Goal: Task Accomplishment & Management: Complete application form

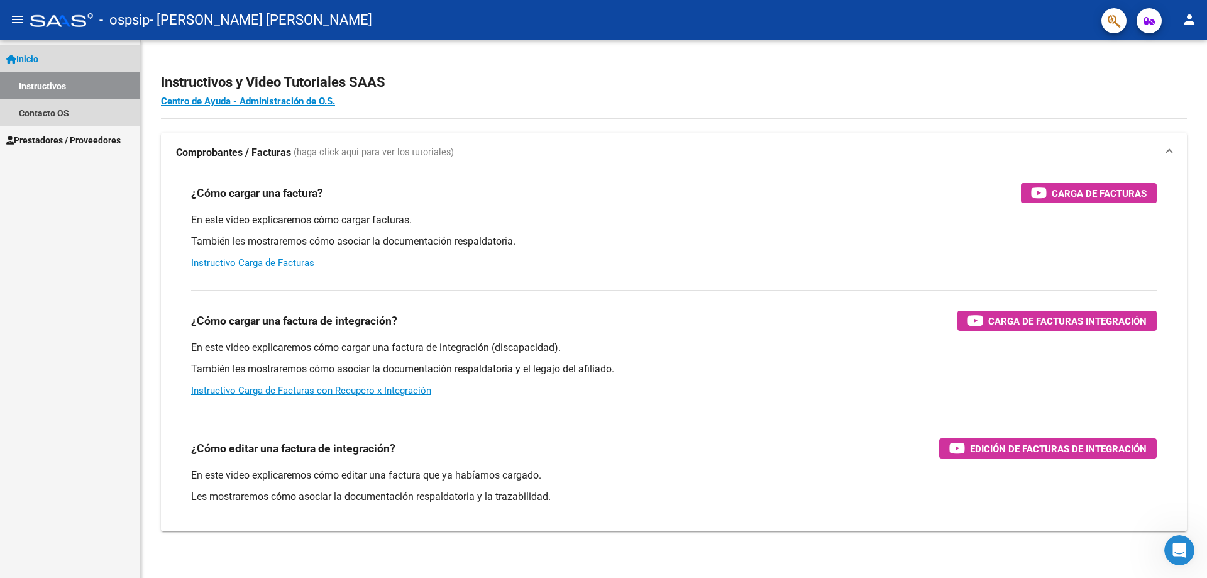
click at [24, 57] on span "Inicio" at bounding box center [22, 59] width 32 height 14
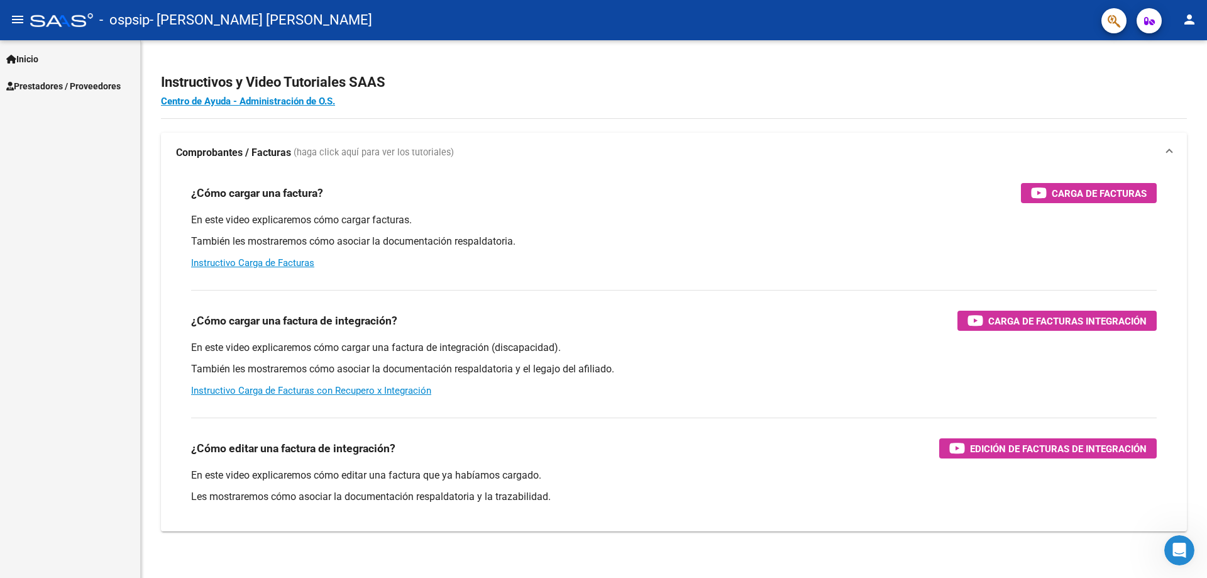
click at [16, 9] on button "menu" at bounding box center [17, 20] width 25 height 25
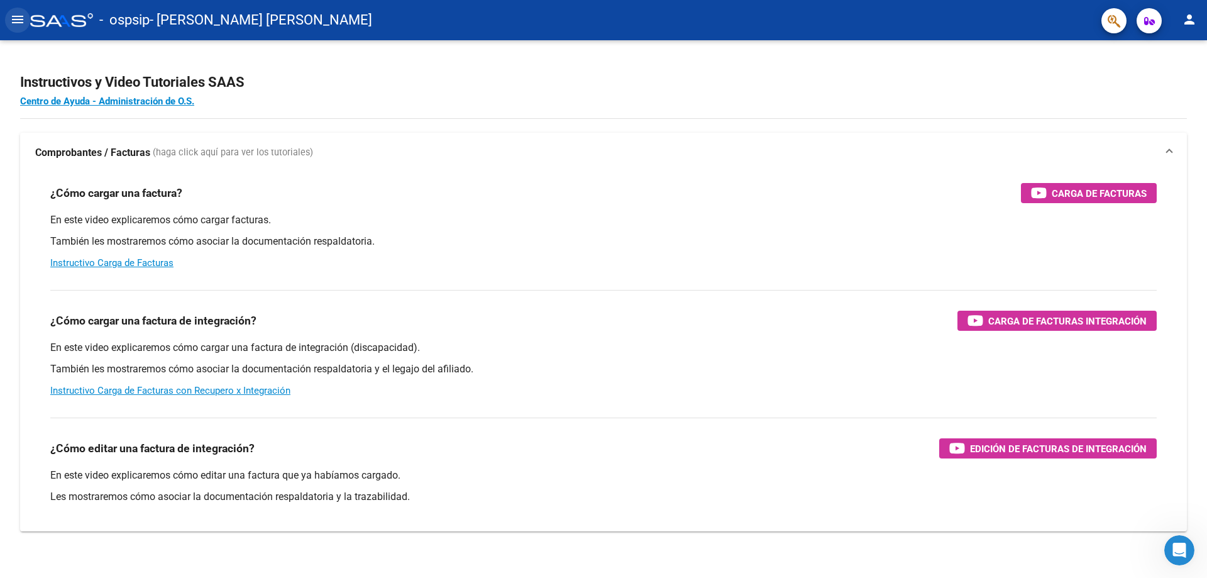
click at [15, 25] on mat-icon "menu" at bounding box center [17, 19] width 15 height 15
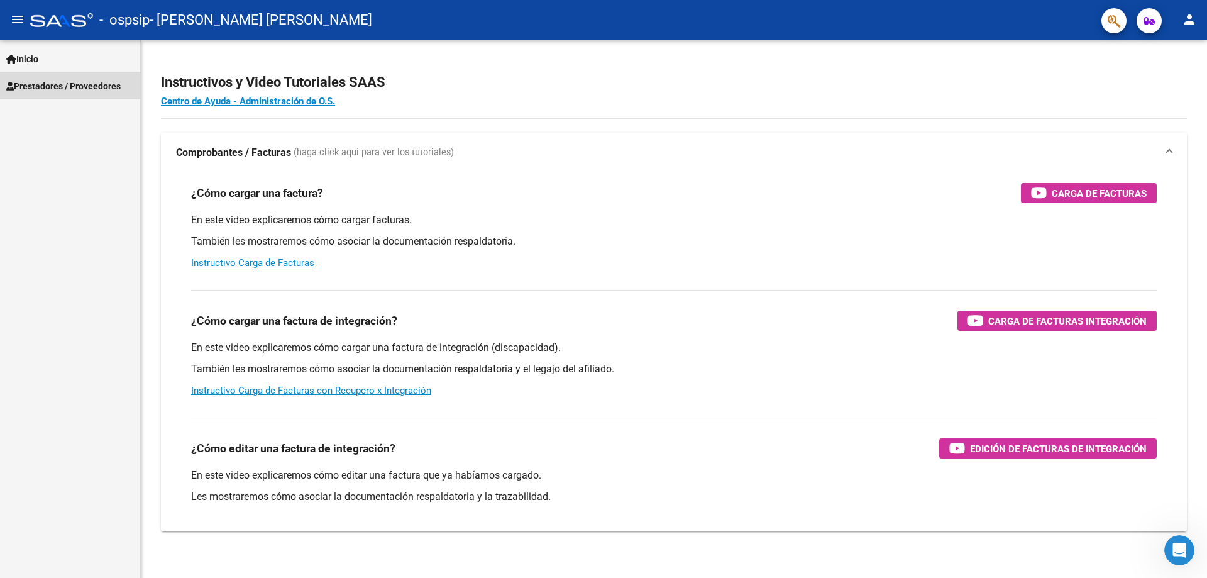
click at [33, 83] on span "Prestadores / Proveedores" at bounding box center [63, 86] width 114 height 14
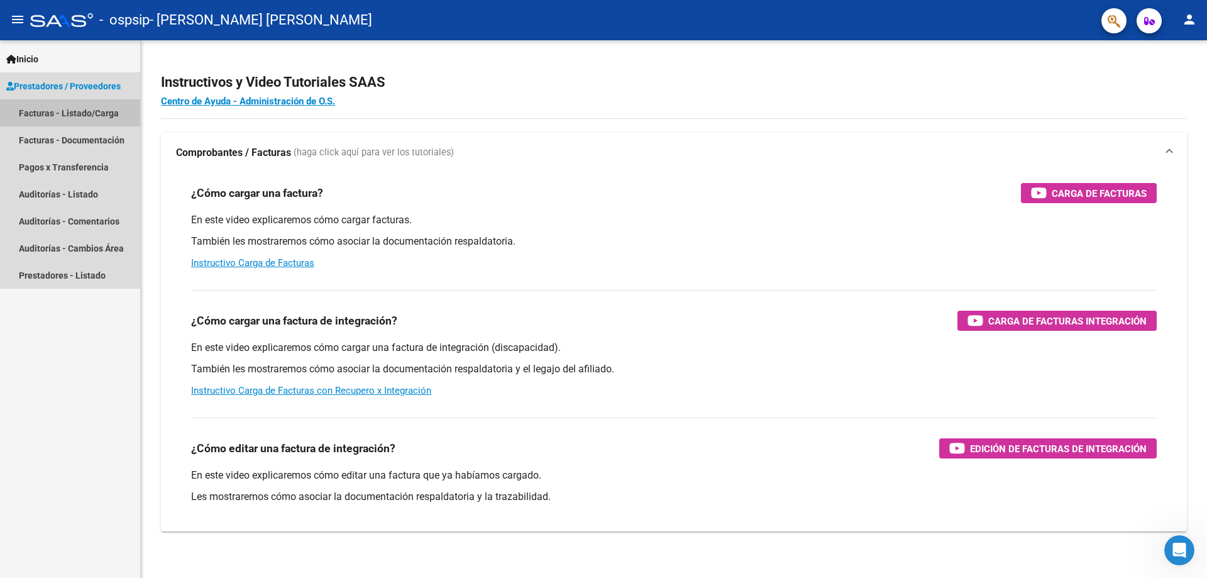
click at [69, 115] on link "Facturas - Listado/Carga" at bounding box center [70, 112] width 140 height 27
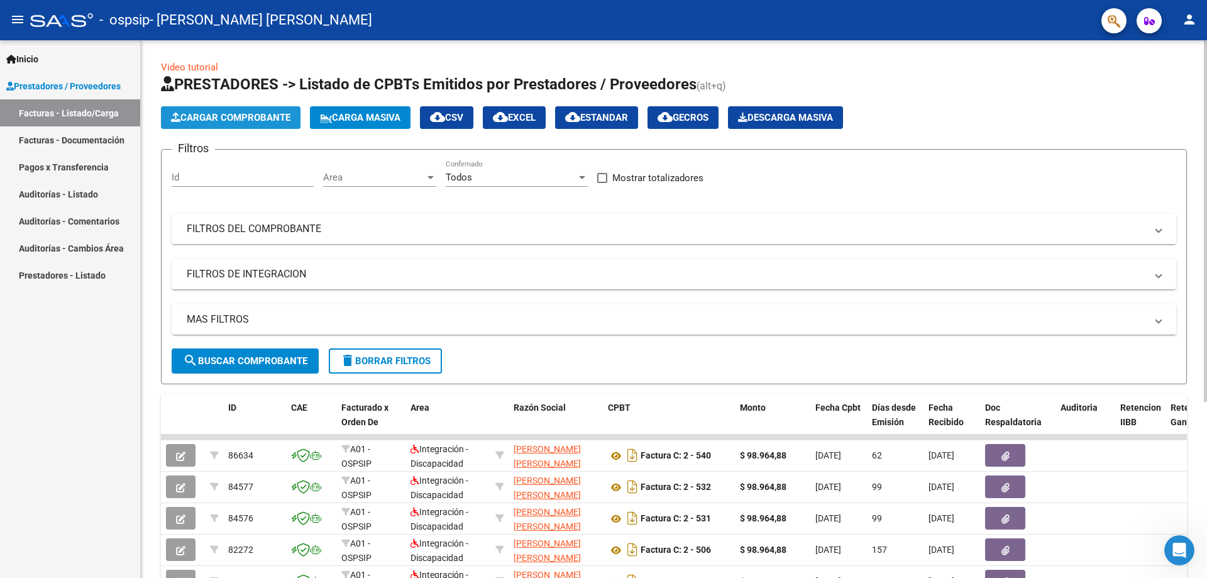
click at [232, 124] on button "Cargar Comprobante" at bounding box center [231, 117] width 140 height 23
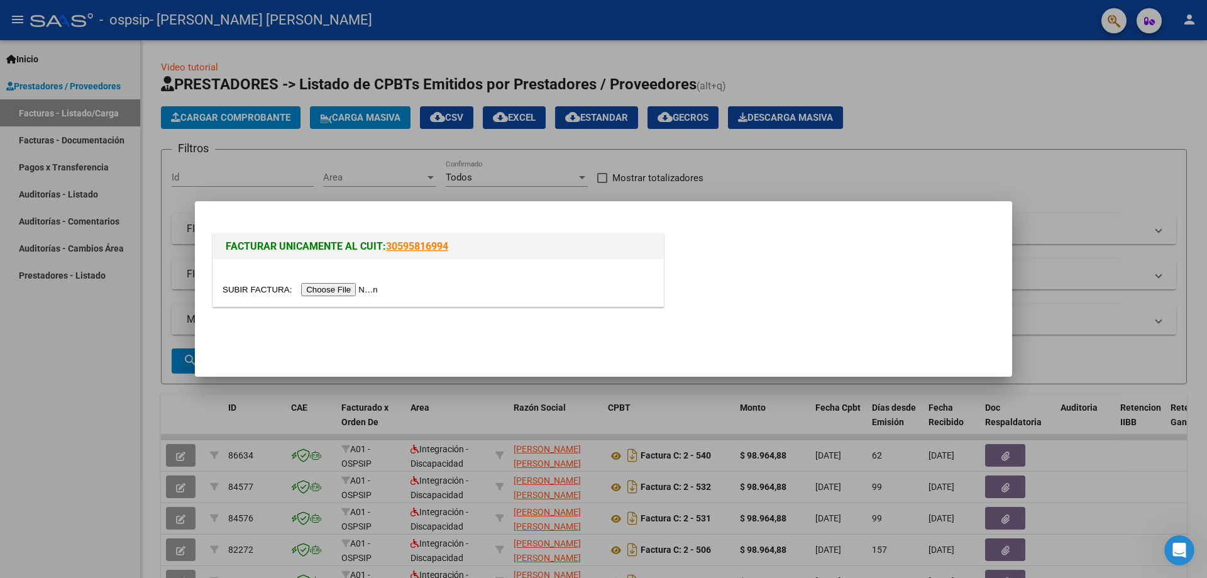
click at [326, 289] on input "file" at bounding box center [302, 289] width 159 height 13
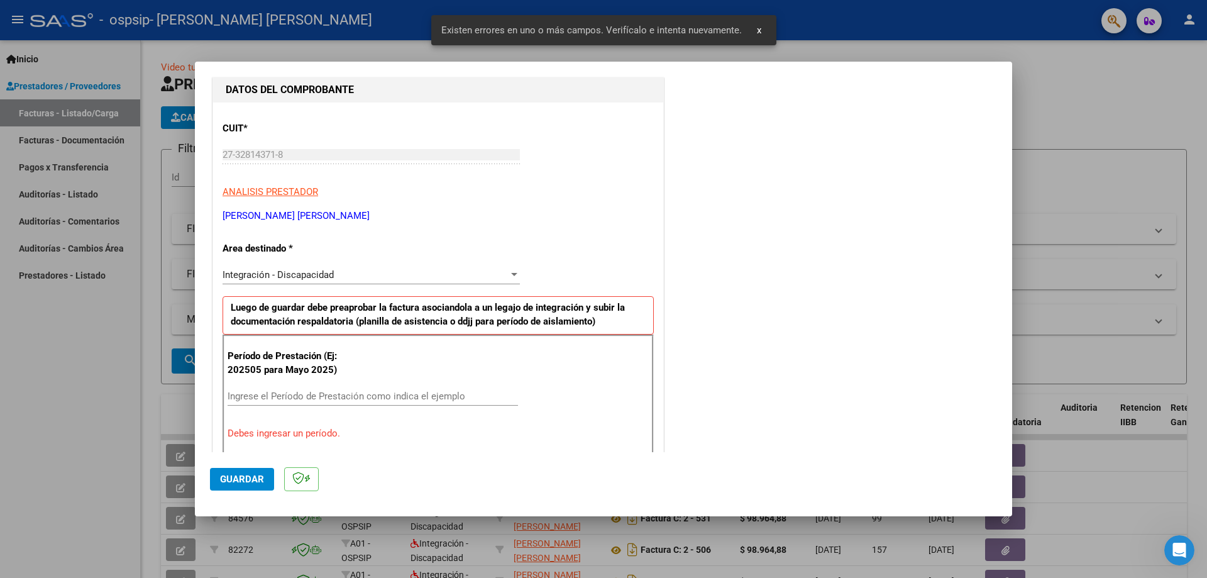
scroll to position [189, 0]
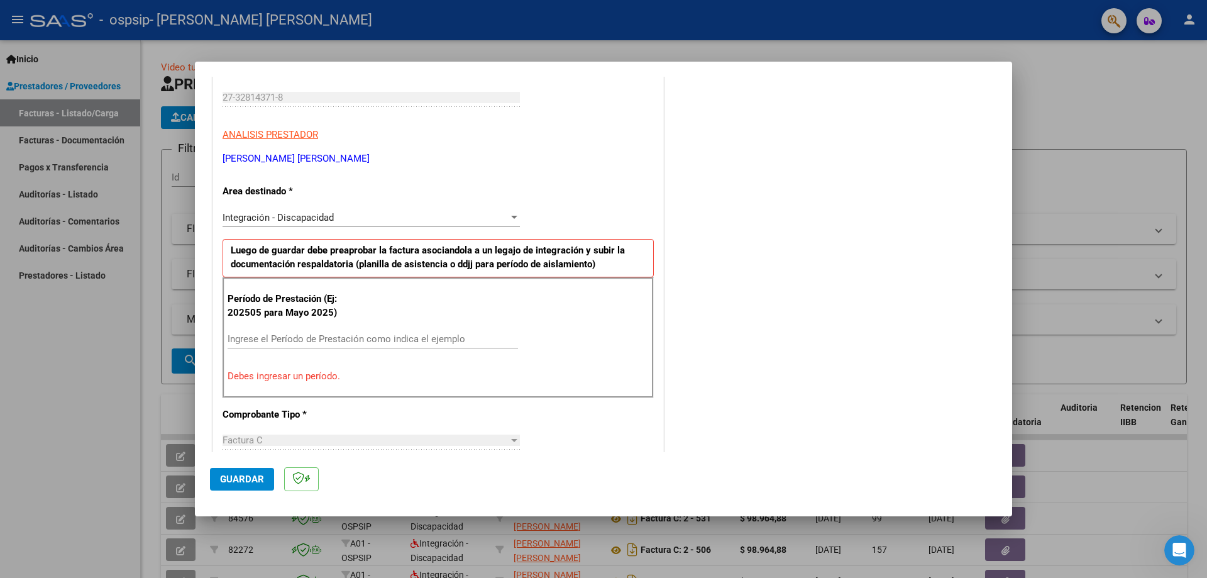
click at [284, 341] on input "Ingrese el Período de Prestación como indica el ejemplo" at bounding box center [373, 338] width 290 height 11
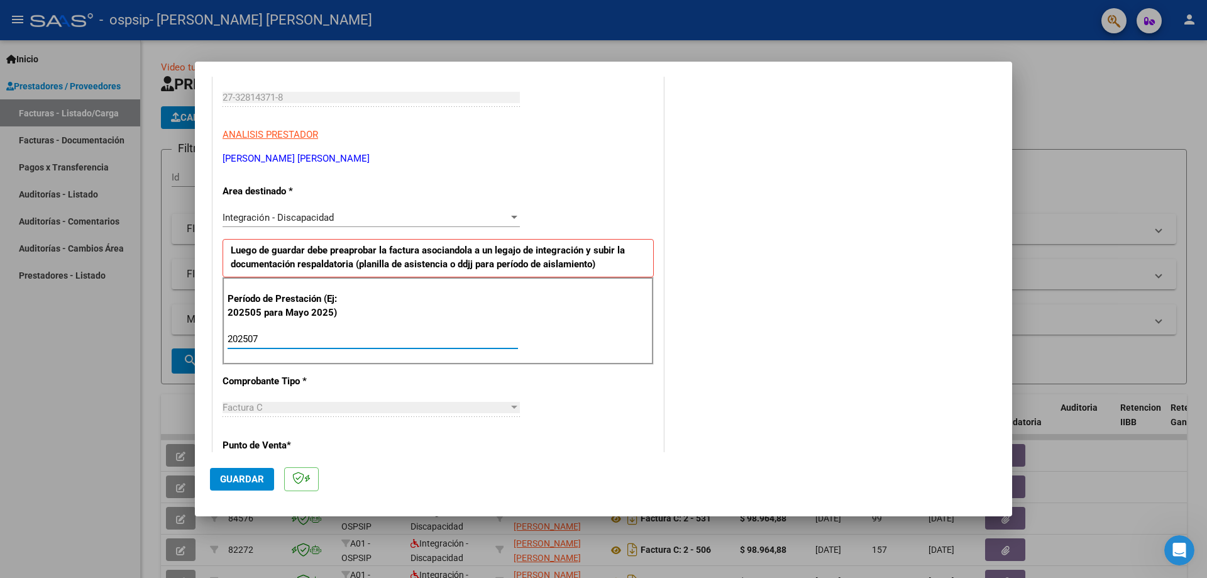
type input "202507"
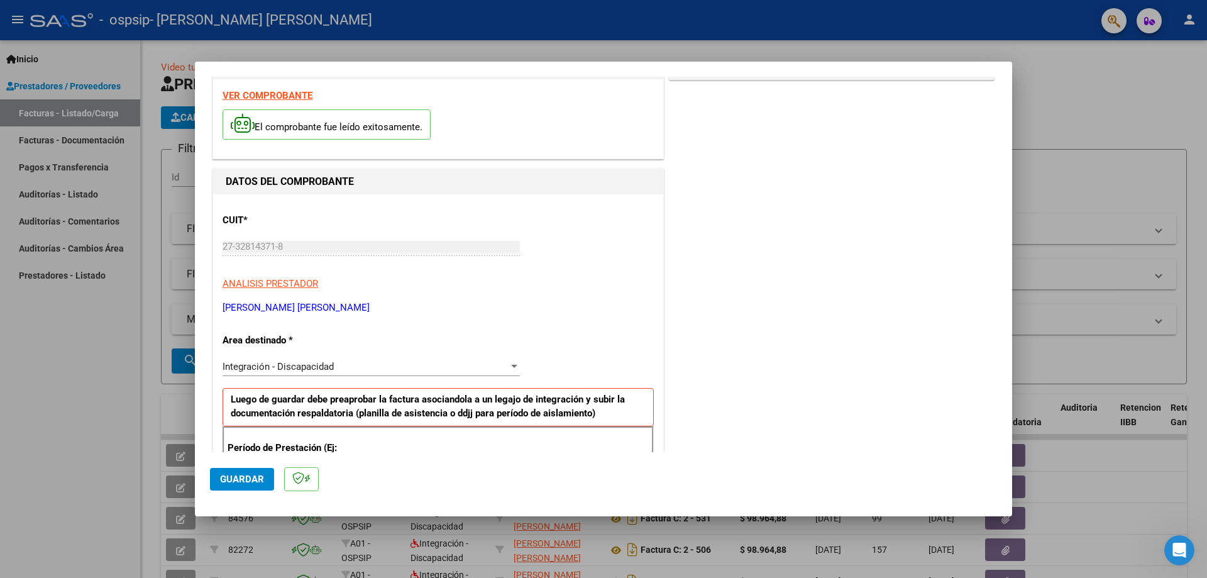
scroll to position [0, 0]
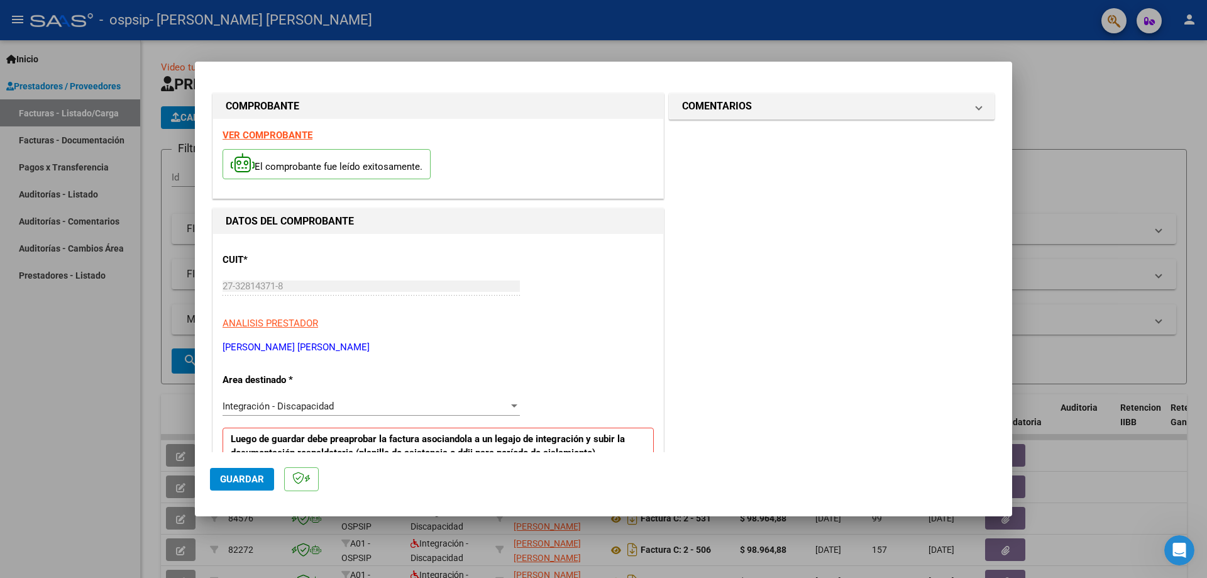
click at [246, 473] on span "Guardar" at bounding box center [242, 478] width 44 height 11
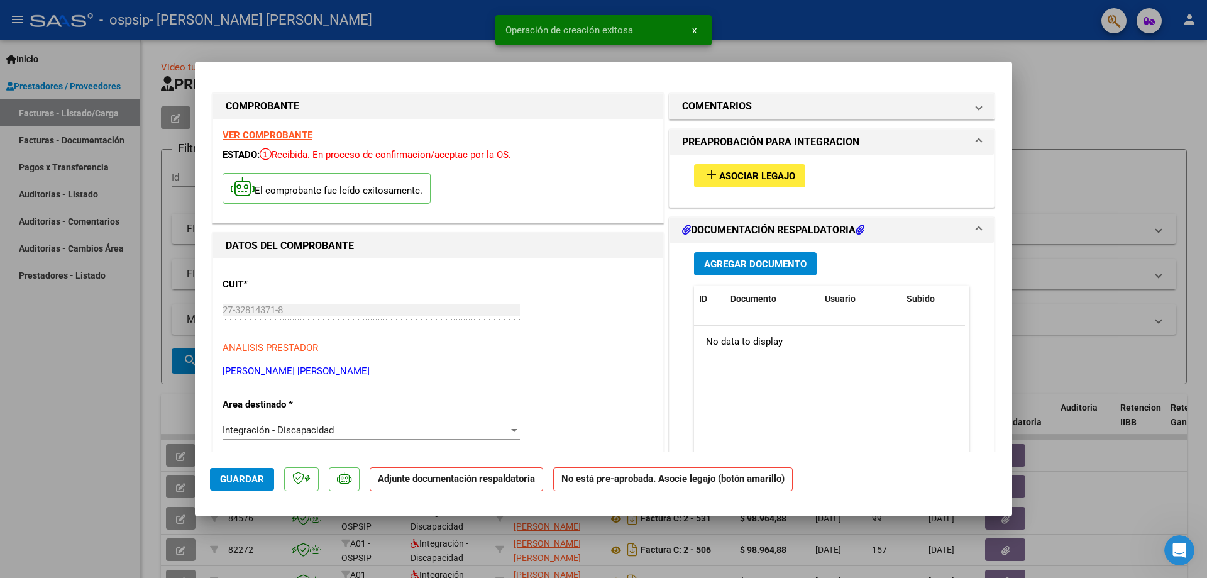
click at [744, 180] on span "Asociar Legajo" at bounding box center [757, 175] width 76 height 11
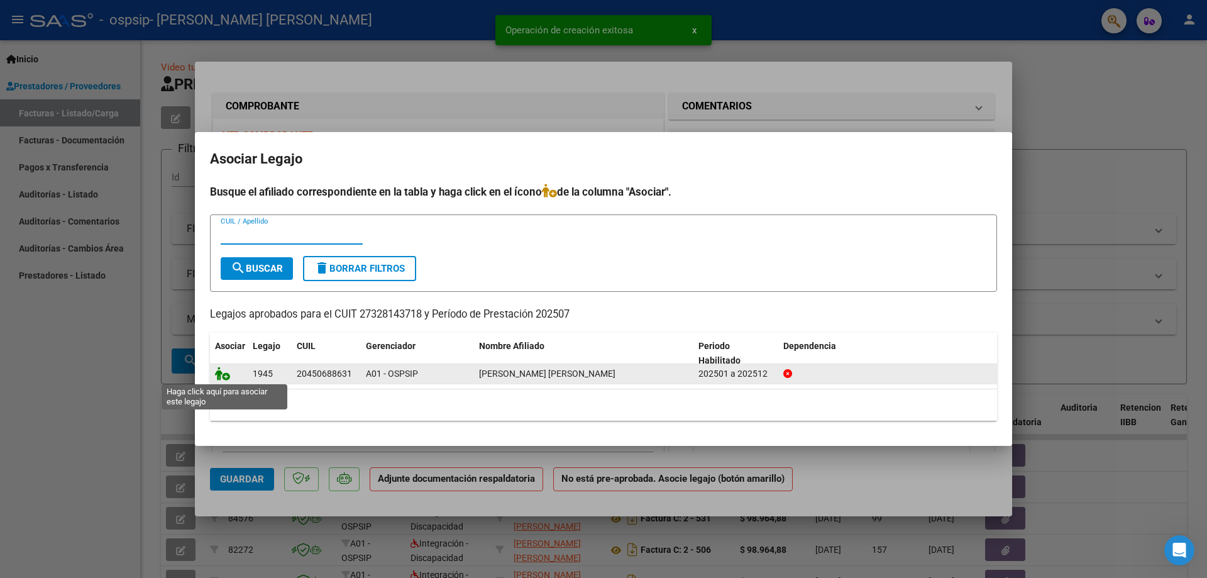
click at [226, 376] on icon at bounding box center [222, 374] width 15 height 14
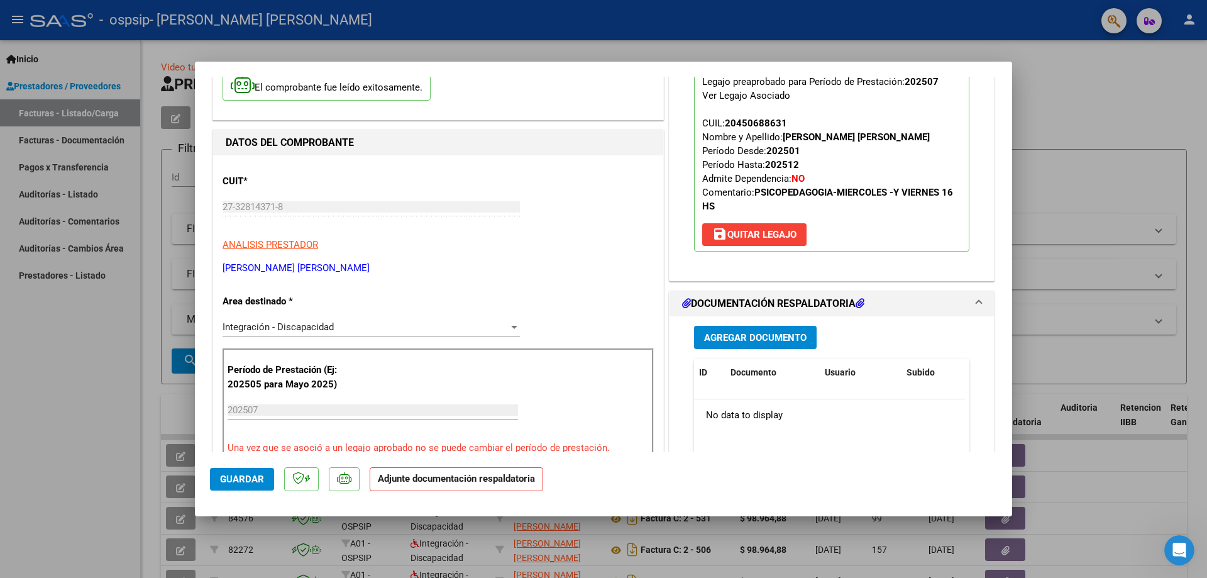
scroll to position [189, 0]
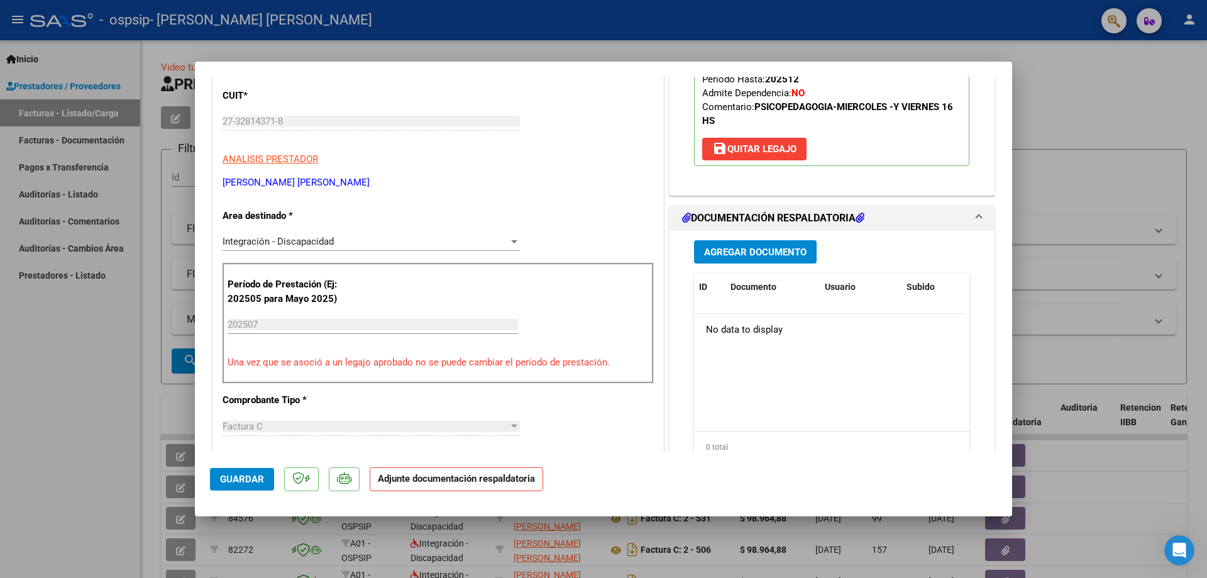
click at [753, 255] on span "Agregar Documento" at bounding box center [755, 251] width 102 height 11
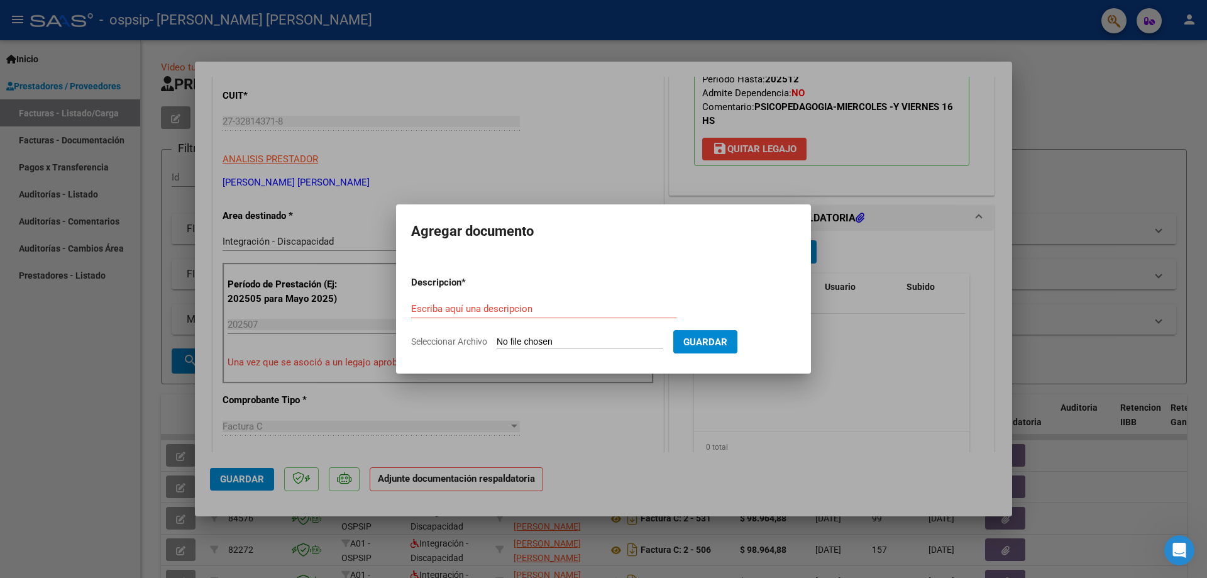
click at [531, 343] on input "Seleccionar Archivo" at bounding box center [580, 342] width 167 height 12
type input "C:\fakepath\[PERSON_NAME] 2025.pdf"
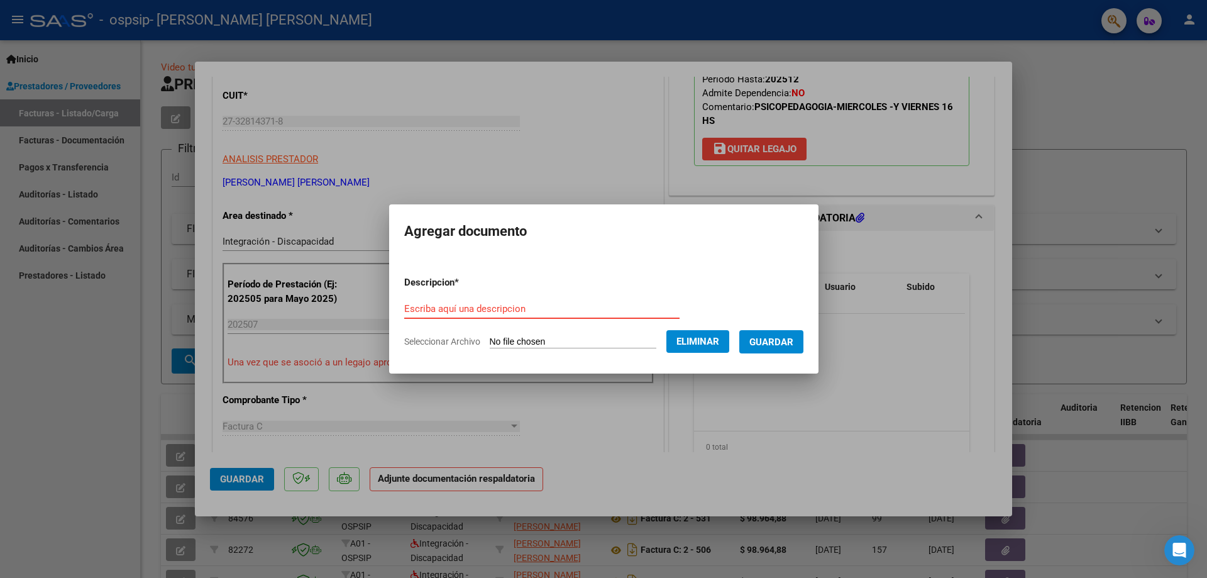
click at [558, 312] on input "Escriba aquí una descripcion" at bounding box center [541, 308] width 275 height 11
type input "planilla"
click at [766, 342] on span "Guardar" at bounding box center [771, 341] width 44 height 11
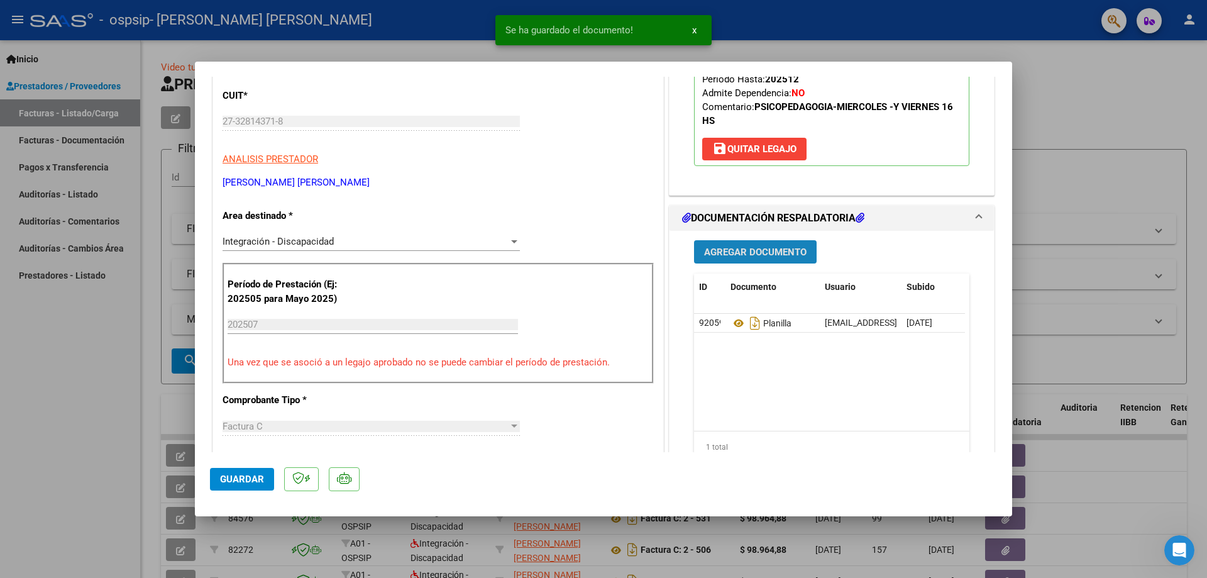
click at [745, 257] on span "Agregar Documento" at bounding box center [755, 251] width 102 height 11
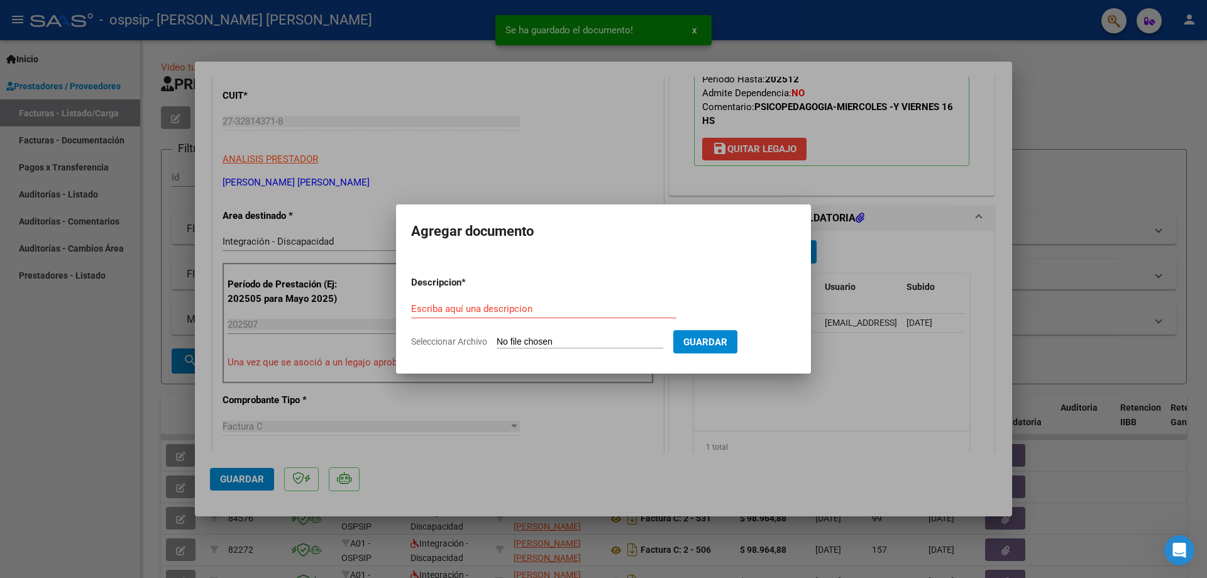
click at [560, 340] on input "Seleccionar Archivo" at bounding box center [580, 342] width 167 height 12
type input "C:\fakepath\Informe Semestral Galeeano 2025.pdf"
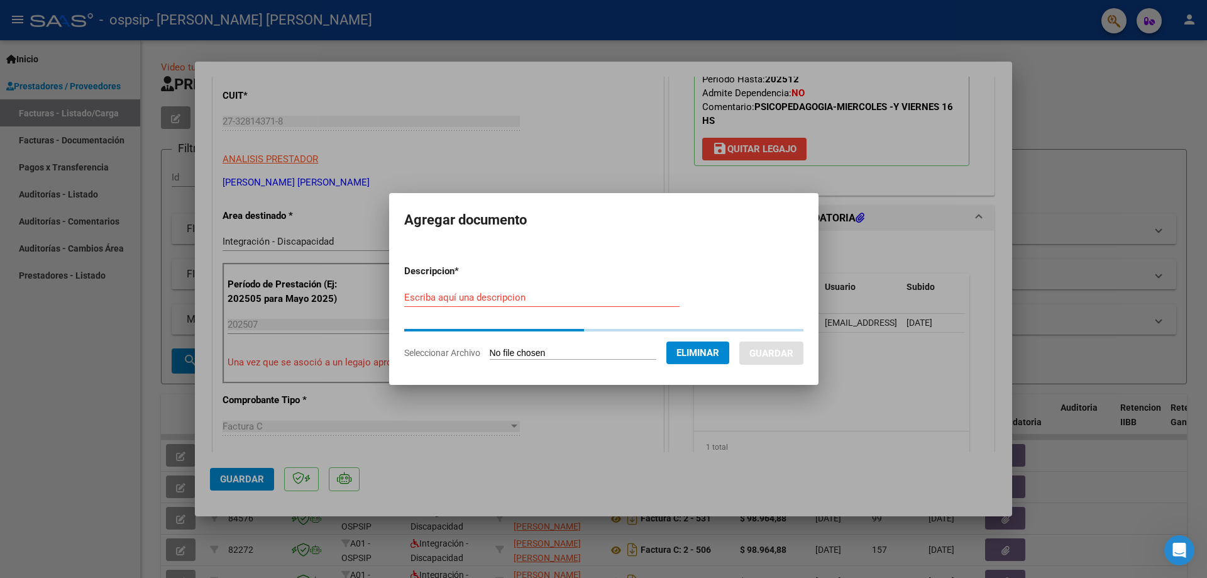
click at [480, 299] on div "Escriba aquí una descripcion" at bounding box center [541, 297] width 275 height 19
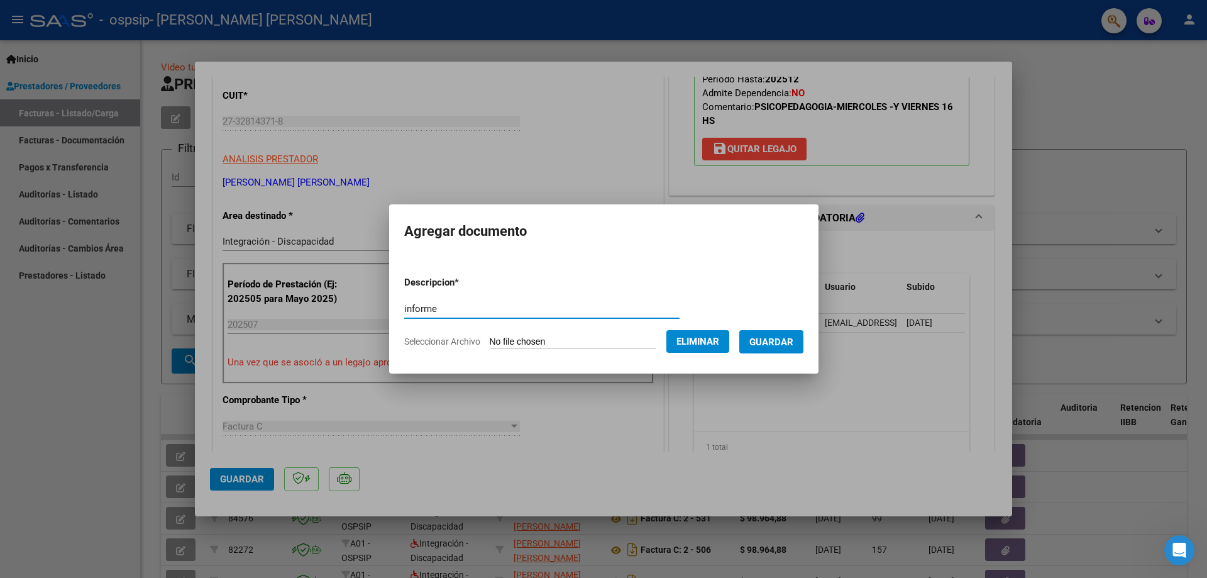
type input "informe"
click at [793, 340] on span "Guardar" at bounding box center [771, 341] width 44 height 11
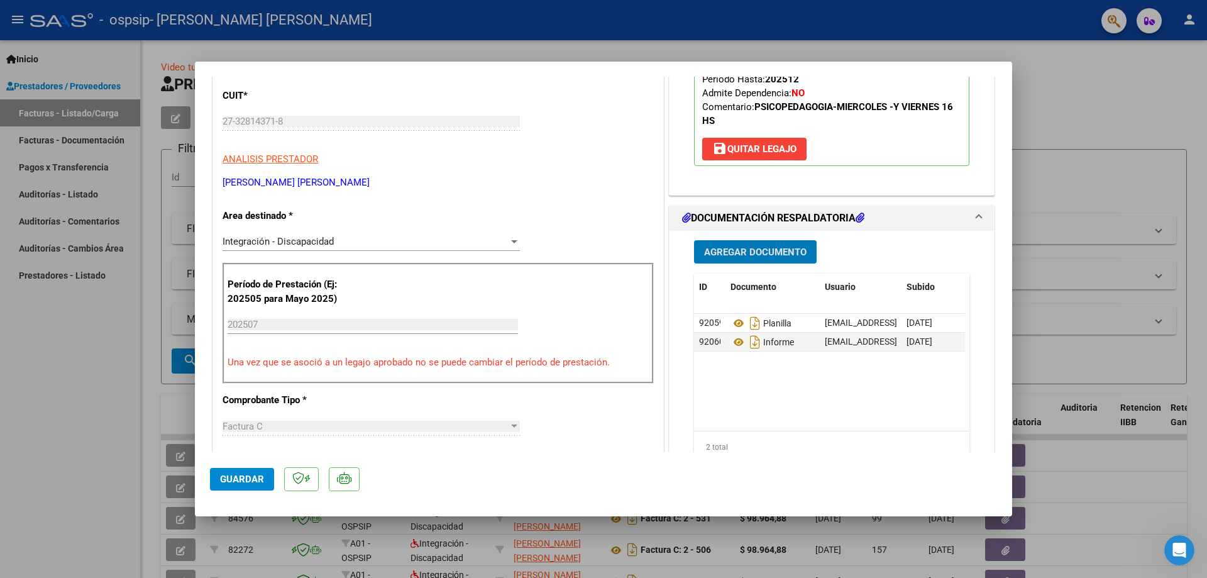
click at [759, 248] on span "Agregar Documento" at bounding box center [755, 251] width 102 height 11
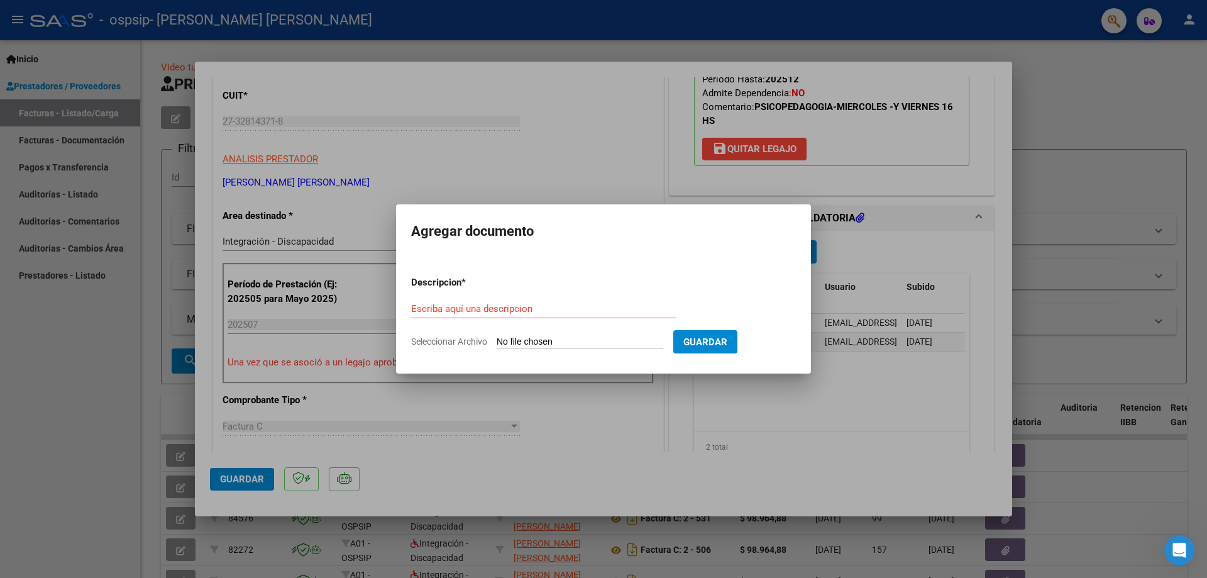
click at [526, 344] on input "Seleccionar Archivo" at bounding box center [580, 342] width 167 height 12
type input "C:\fakepath\CUD (16).jpeg"
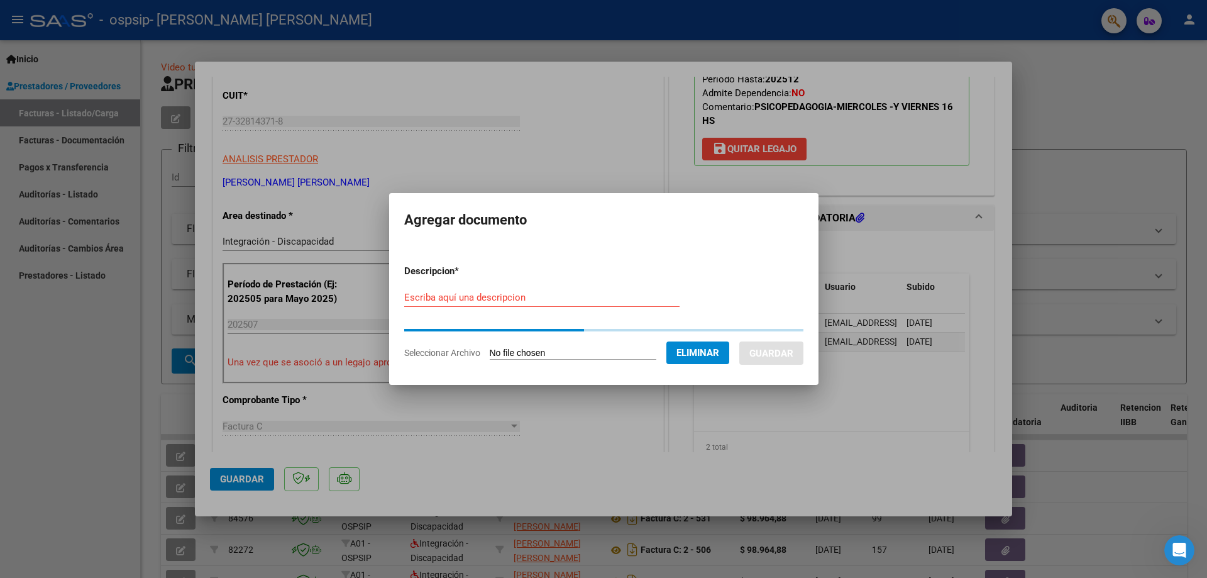
click at [473, 293] on form "Descripcion * Escriba aquí una descripcion Seleccionar Archivo Eliminar Guardar" at bounding box center [603, 312] width 399 height 114
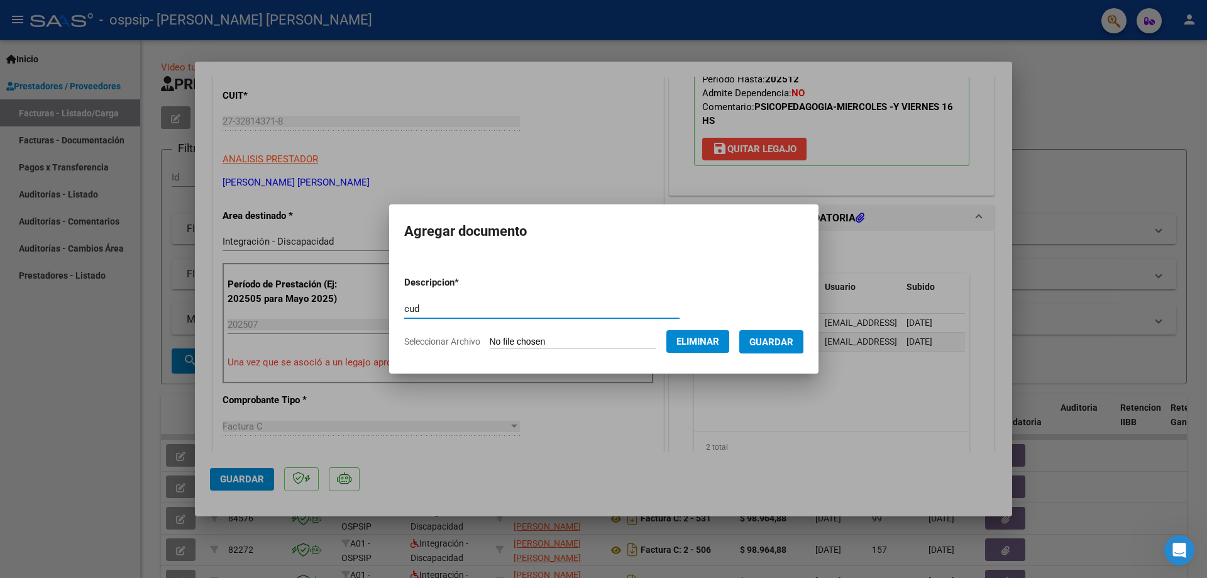
type input "cud"
click at [793, 345] on span "Guardar" at bounding box center [771, 341] width 44 height 11
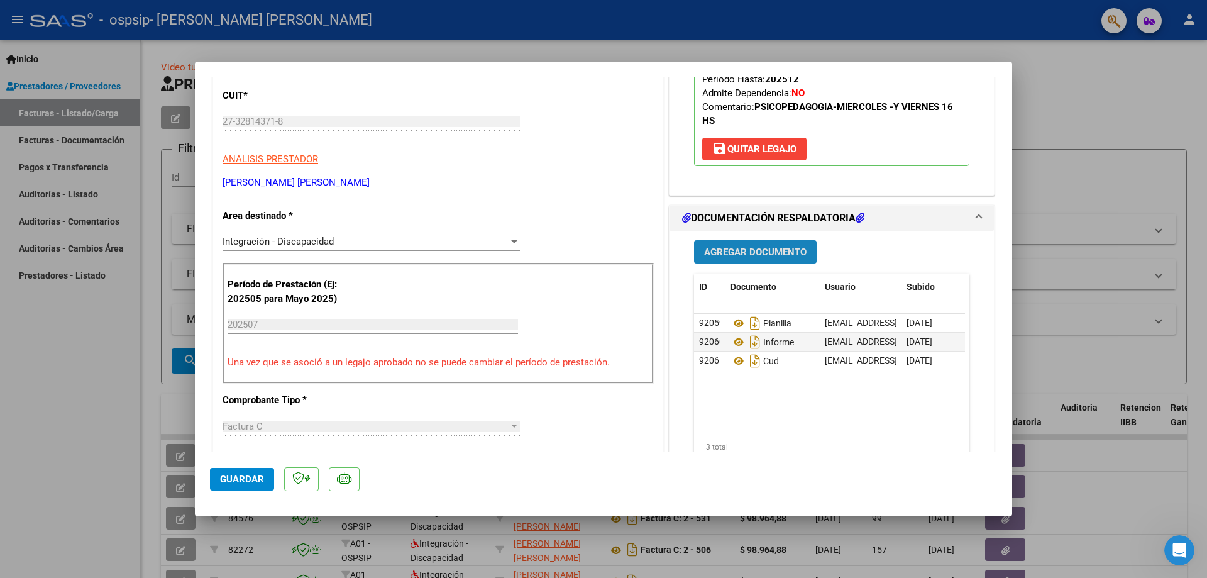
click at [778, 245] on button "Agregar Documento" at bounding box center [755, 251] width 123 height 23
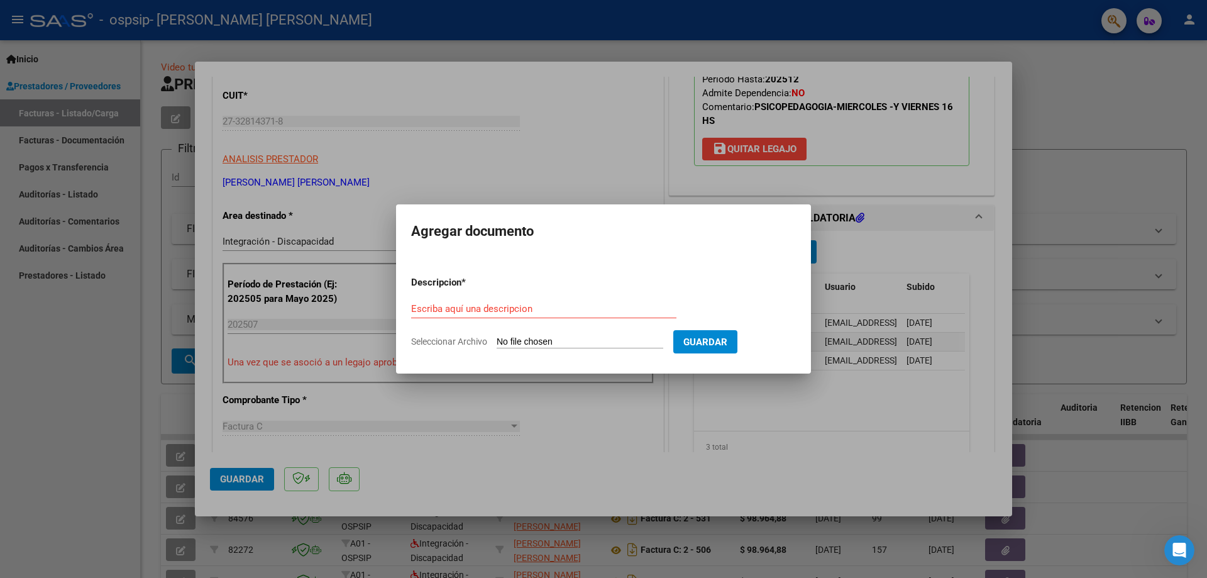
click at [590, 173] on div at bounding box center [603, 289] width 1207 height 578
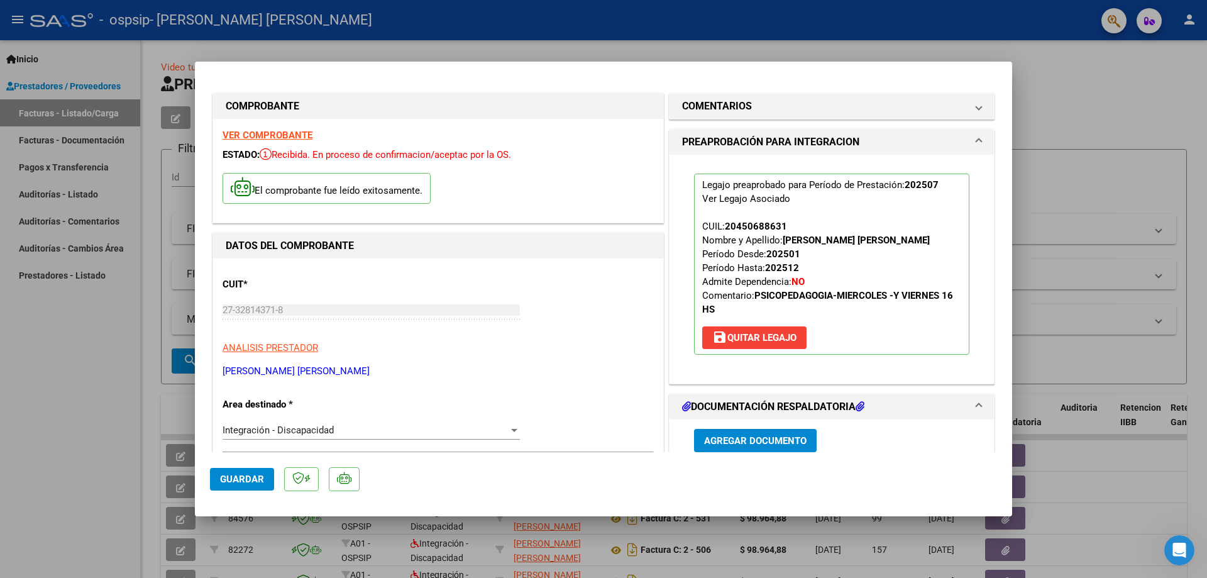
scroll to position [252, 0]
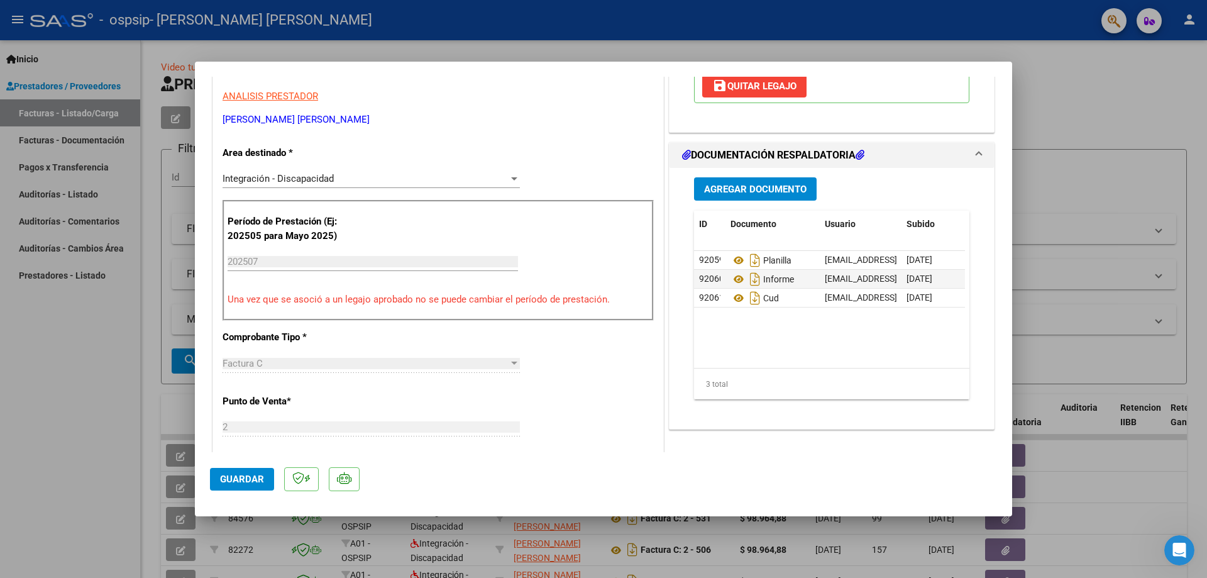
click at [721, 191] on span "Agregar Documento" at bounding box center [755, 189] width 102 height 11
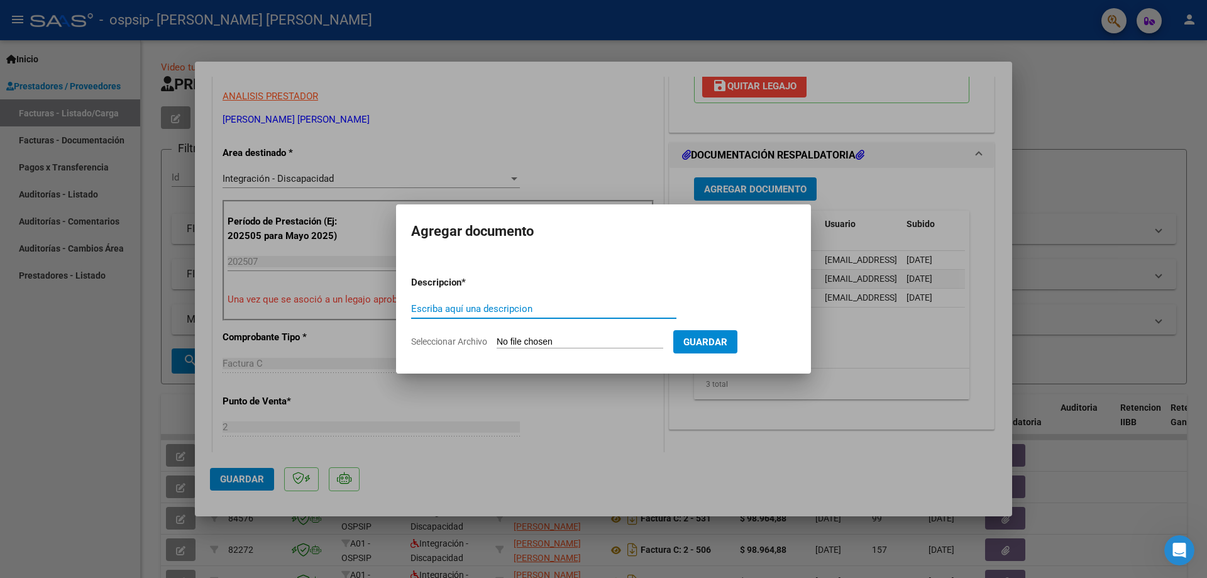
click at [531, 342] on input "Seleccionar Archivo" at bounding box center [580, 342] width 167 height 12
type input "C:\fakepath\[PERSON_NAME] [PERSON_NAME]-AUTORIZACION PSICOPEDAGOGIA 2025 SEGUN …"
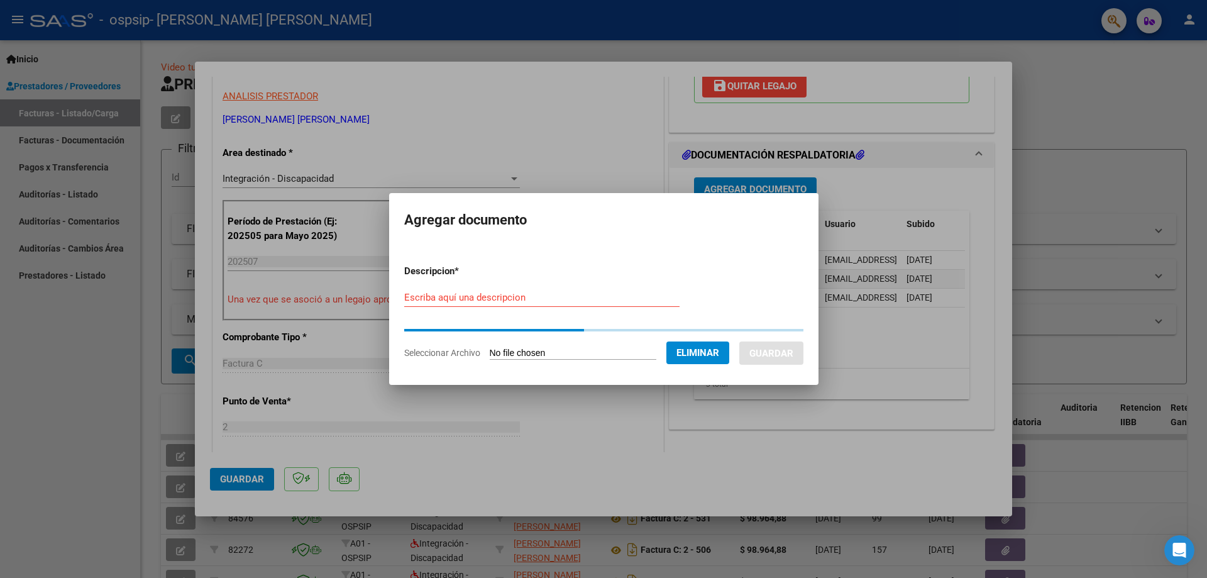
click at [500, 296] on input "Escriba aquí una descripcion" at bounding box center [541, 297] width 275 height 11
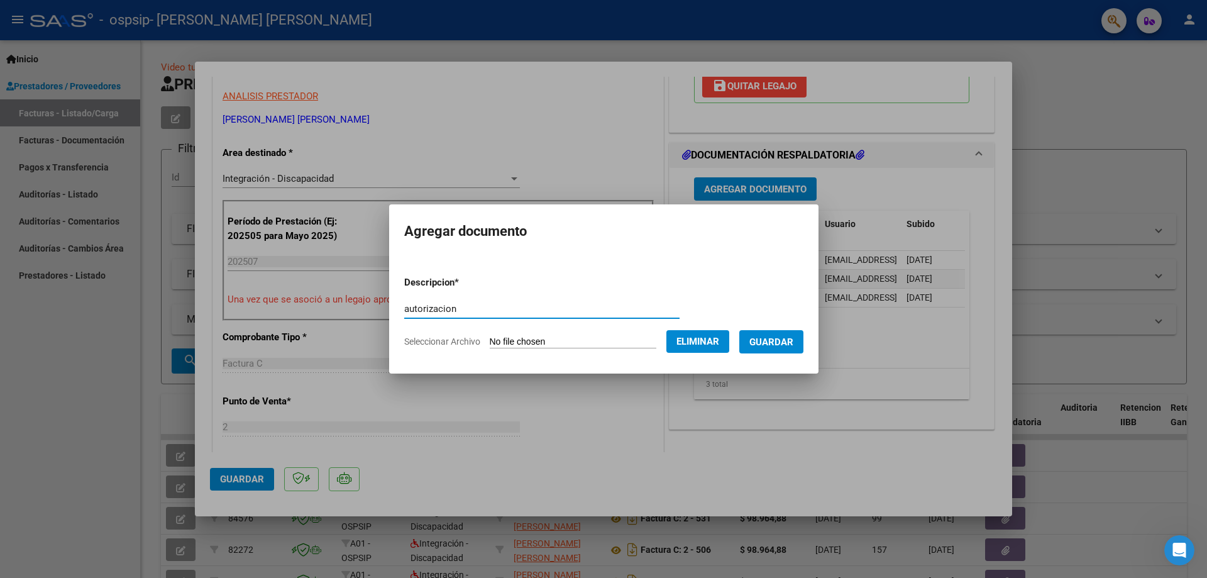
type input "autorizacion"
click at [770, 353] on button "Guardar" at bounding box center [771, 341] width 64 height 23
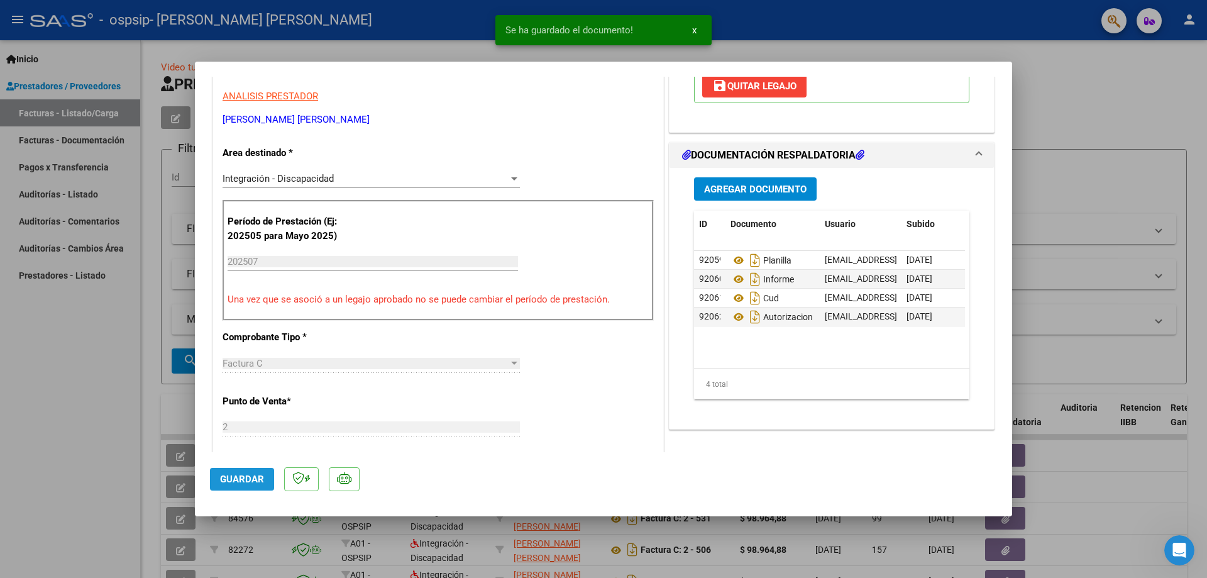
click at [263, 482] on span "Guardar" at bounding box center [242, 478] width 44 height 11
click at [91, 345] on div at bounding box center [603, 289] width 1207 height 578
type input "$ 0,00"
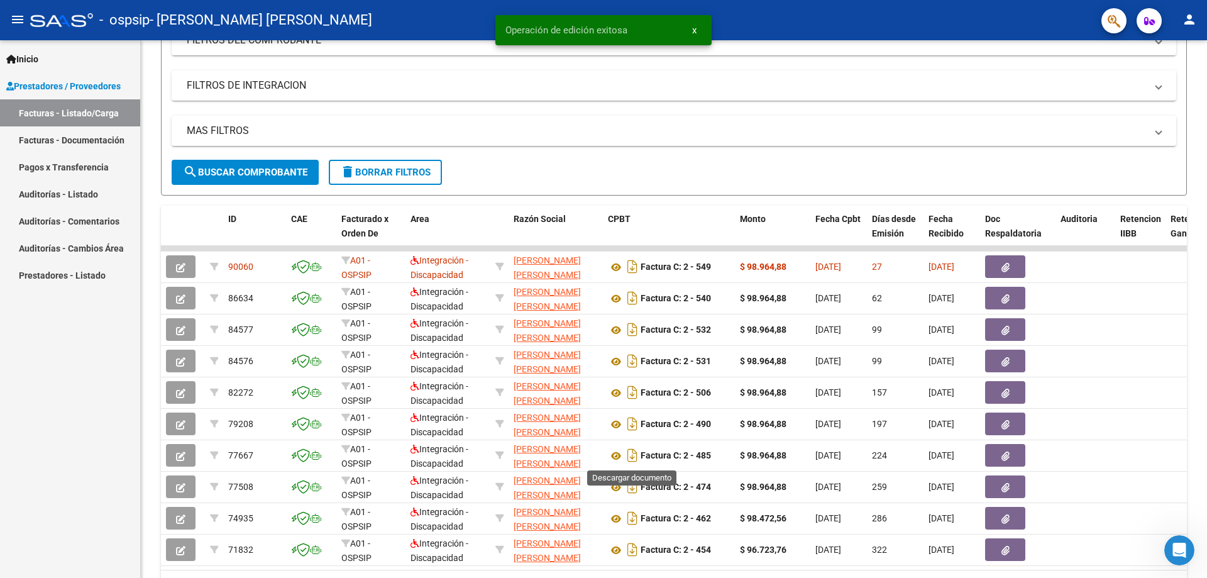
scroll to position [0, 0]
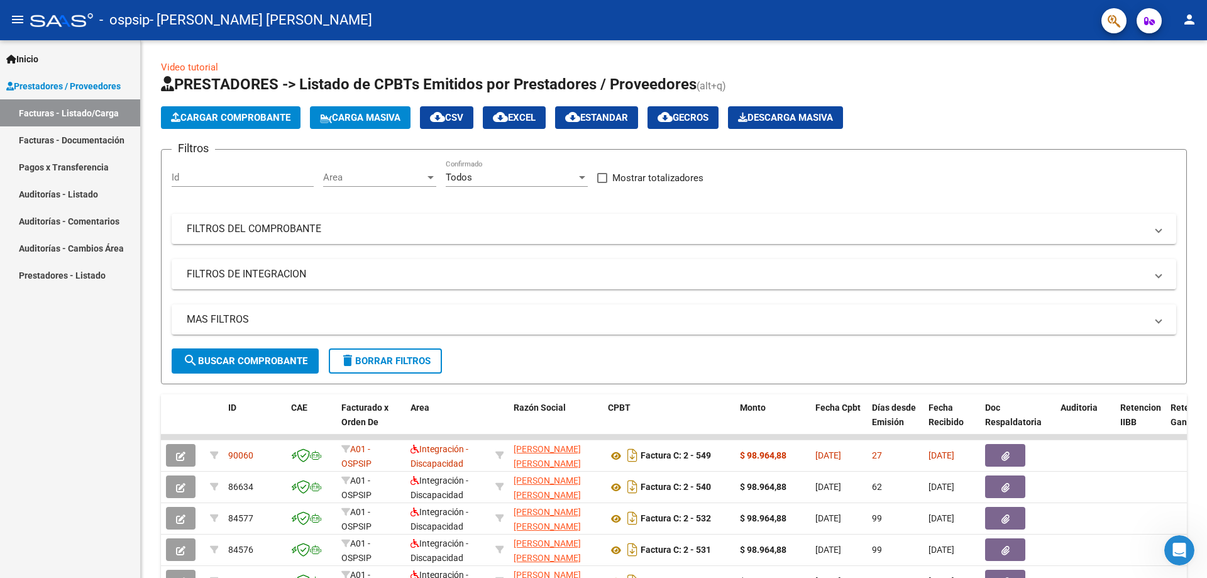
drag, startPoint x: 6, startPoint y: 18, endPoint x: 23, endPoint y: 104, distance: 87.2
click at [6, 18] on button "menu" at bounding box center [17, 20] width 25 height 25
